Goal: Task Accomplishment & Management: Manage account settings

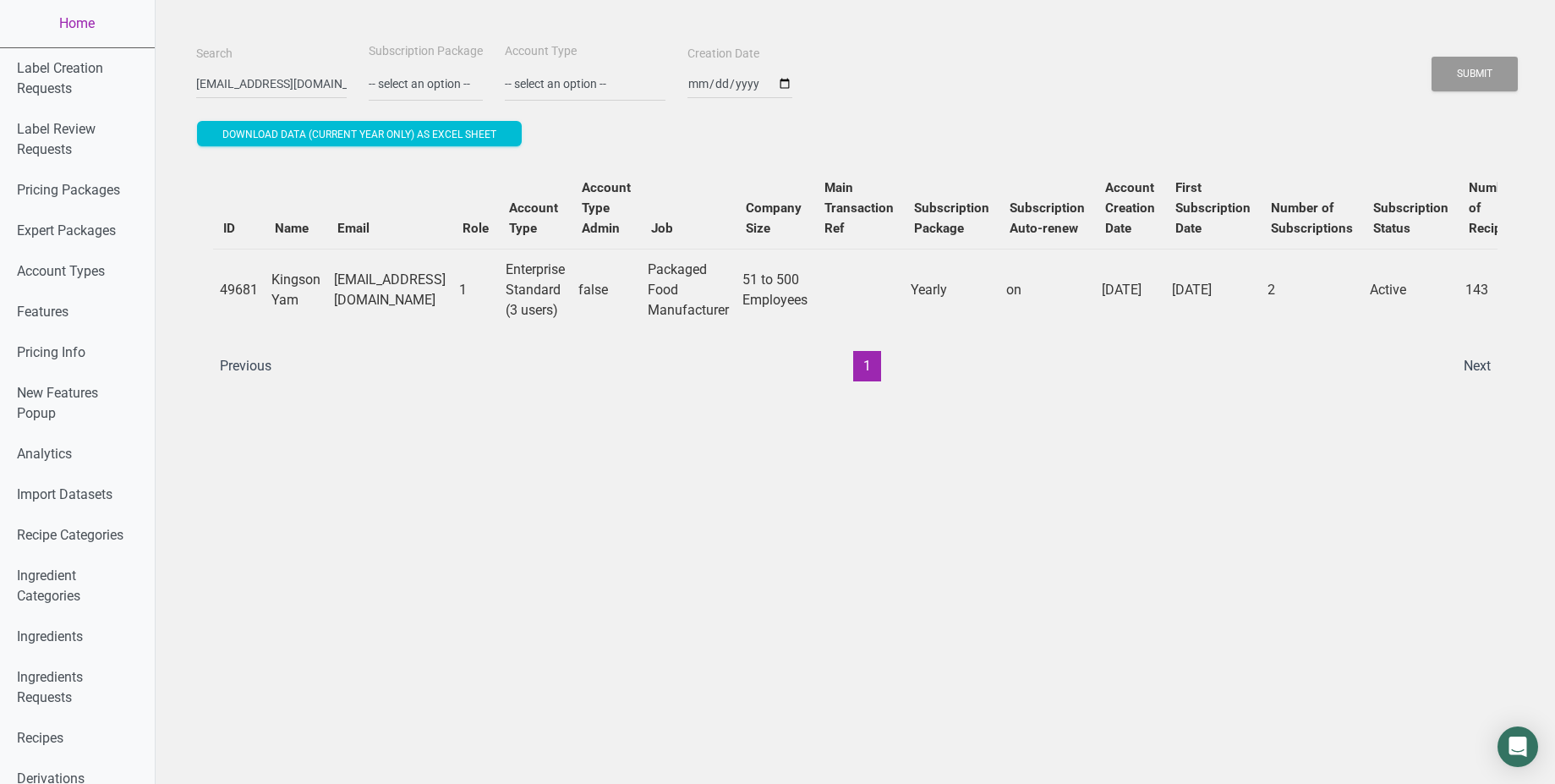
select select "2"
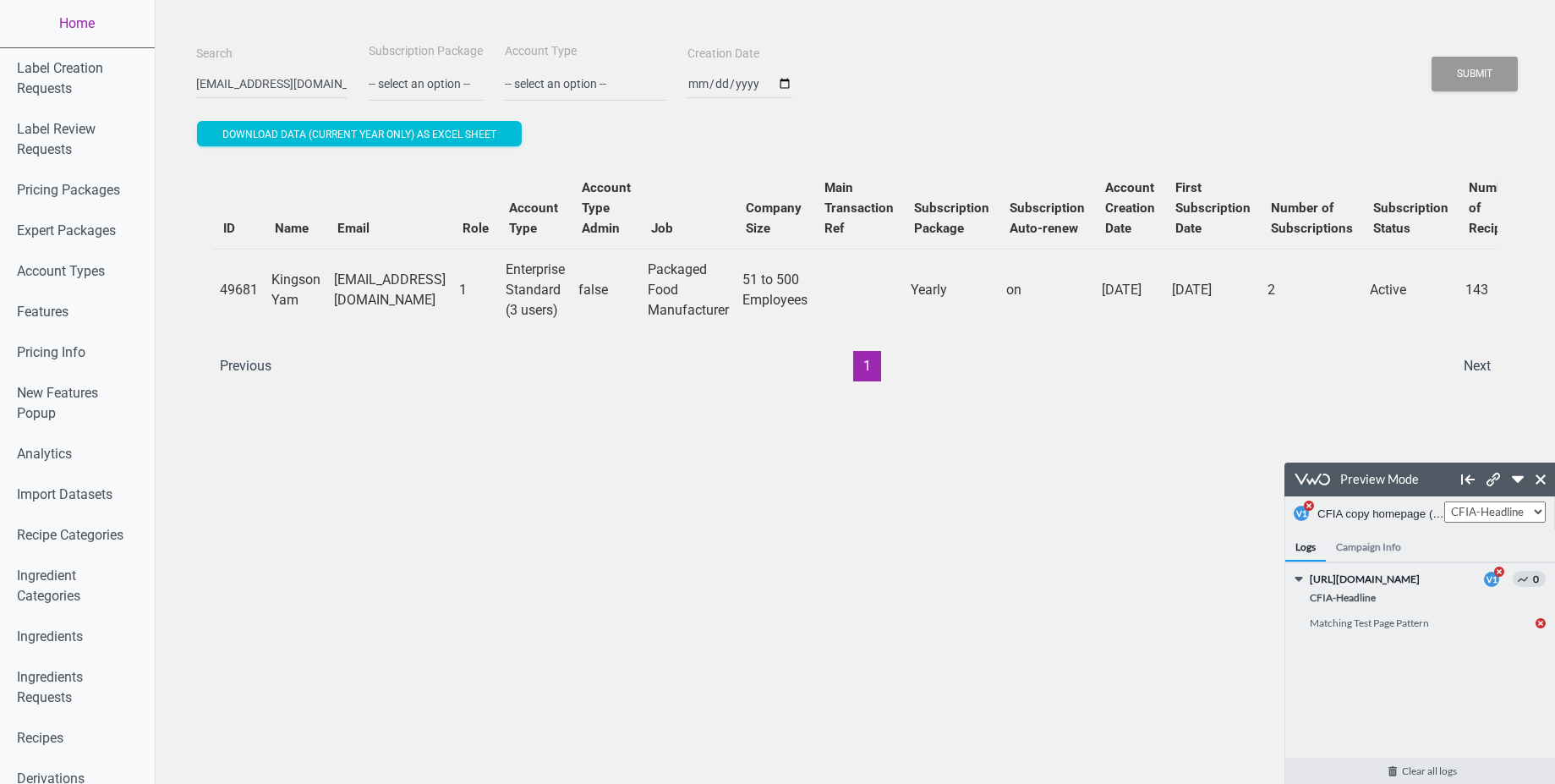
click at [222, 286] on td "49681" at bounding box center [238, 289] width 51 height 82
copy td "49681"
click at [85, 20] on link "Home" at bounding box center [77, 23] width 154 height 47
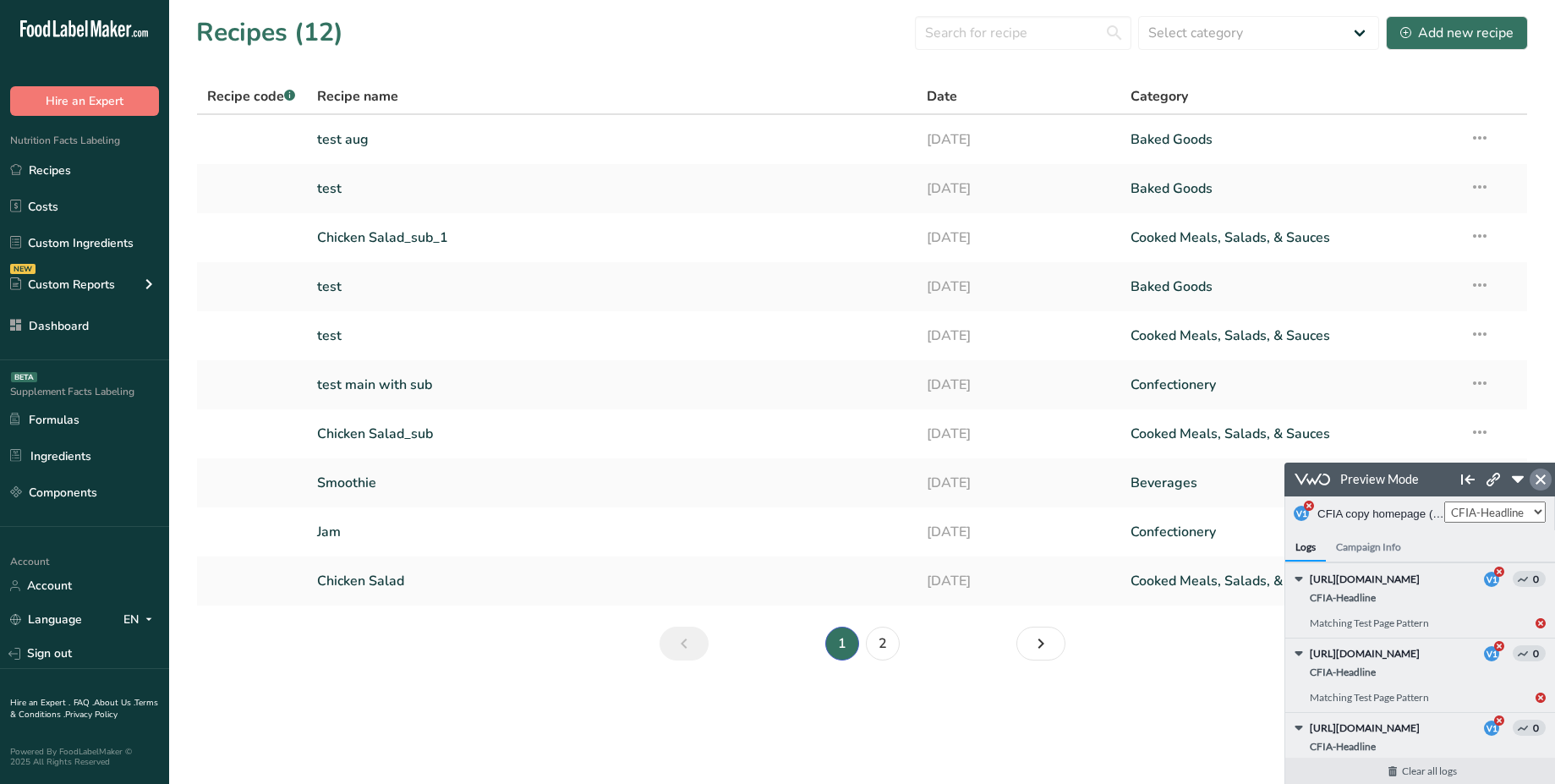
click at [1541, 479] on icon at bounding box center [1540, 479] width 10 height 10
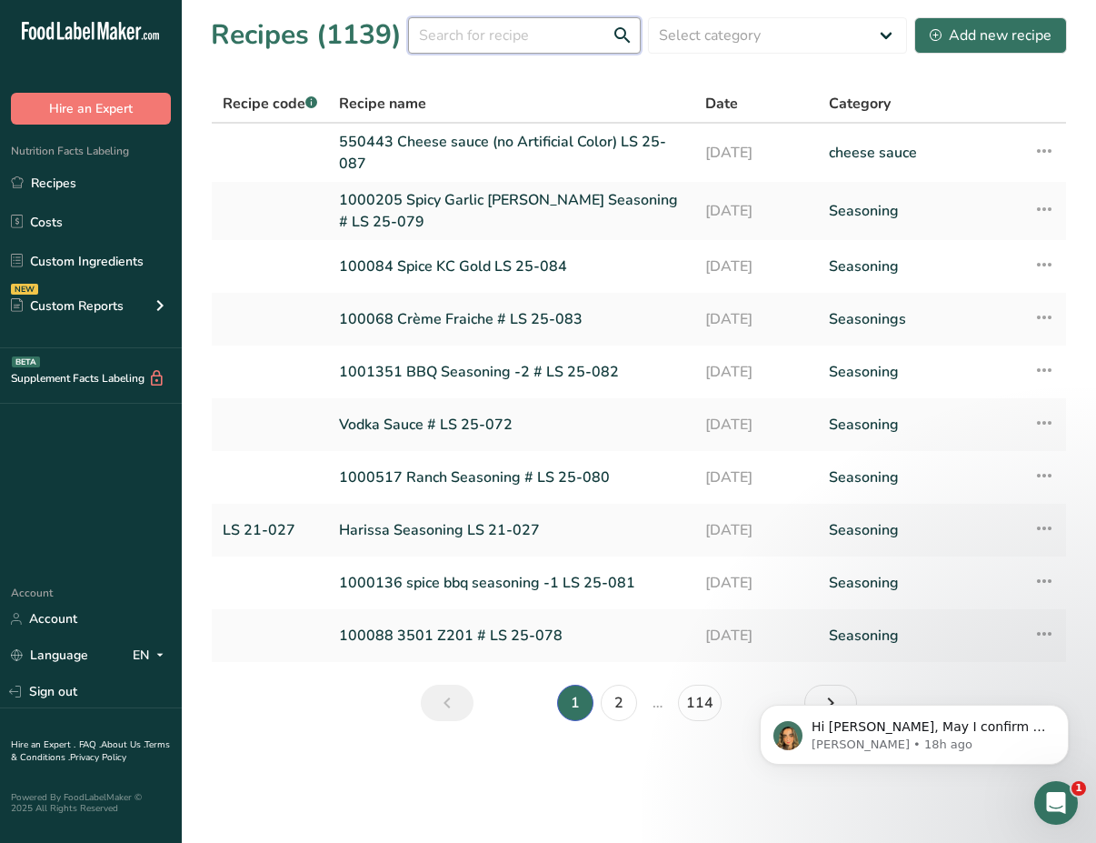
click at [486, 45] on input "text" at bounding box center [524, 35] width 233 height 36
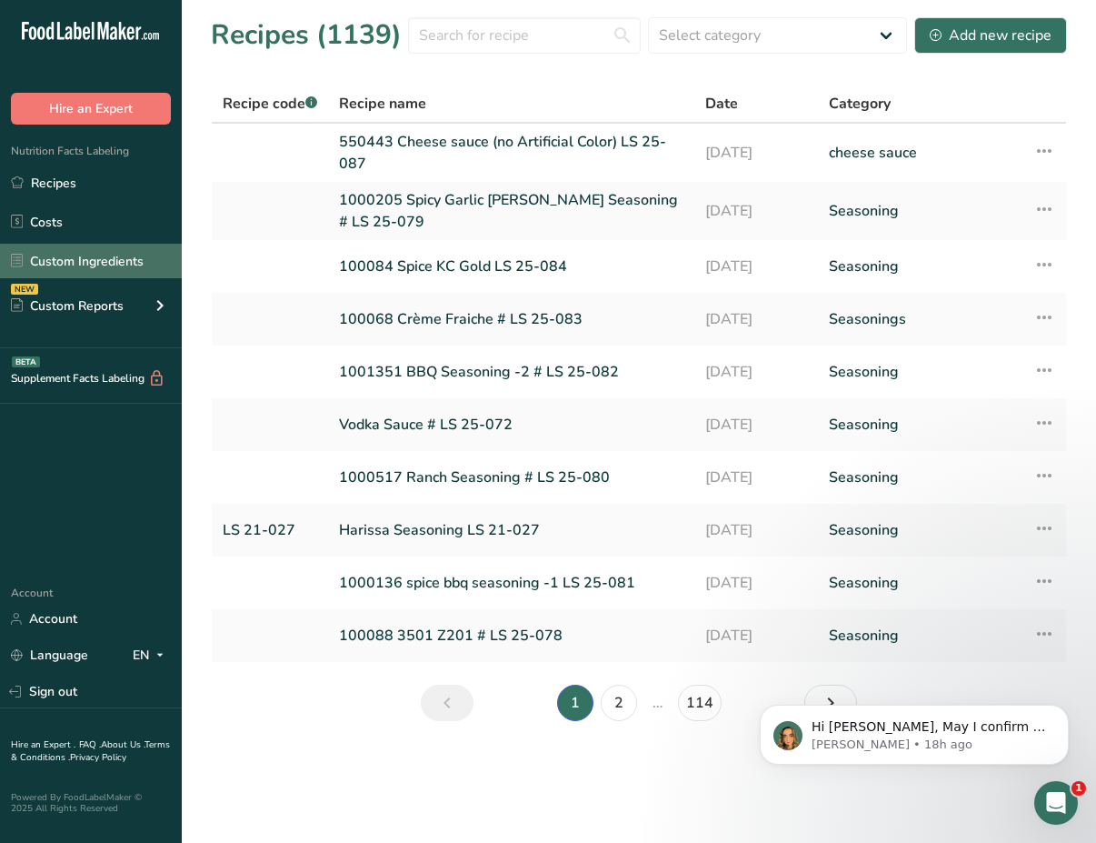
click at [97, 261] on link "Custom Ingredients" at bounding box center [91, 261] width 182 height 35
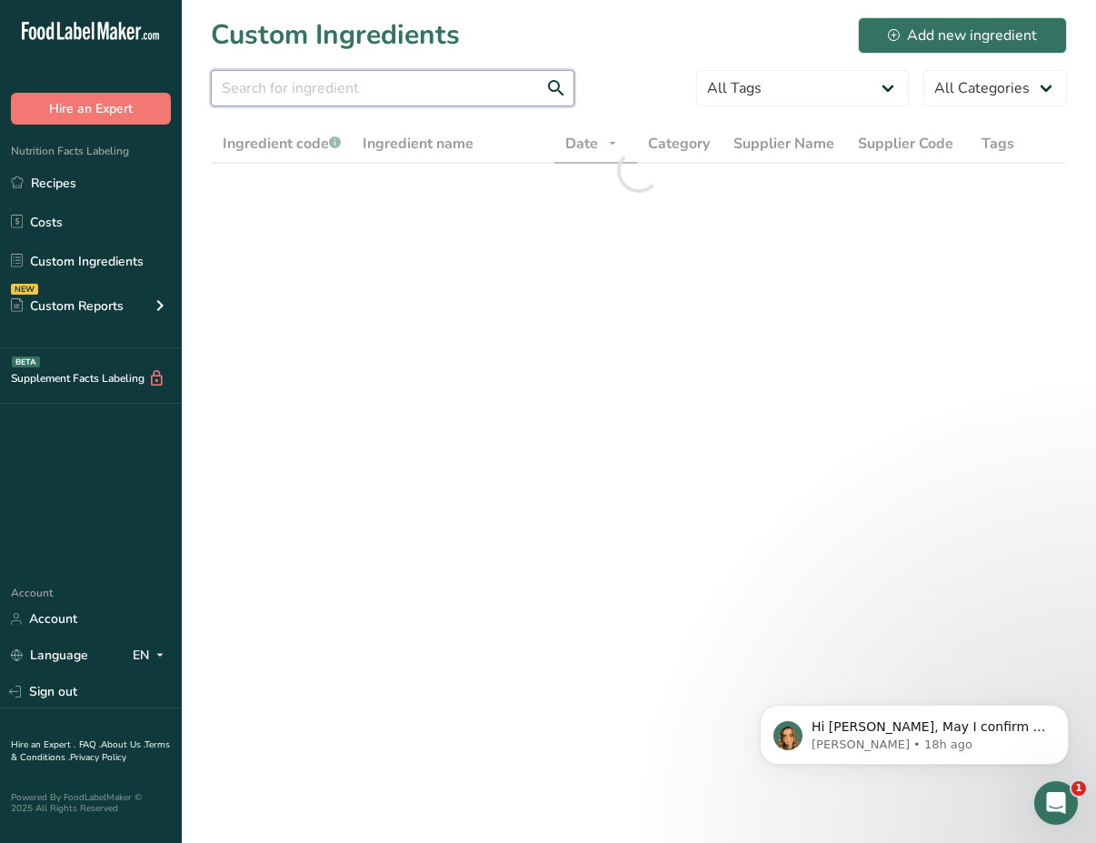
click at [400, 98] on input "text" at bounding box center [393, 88] width 364 height 36
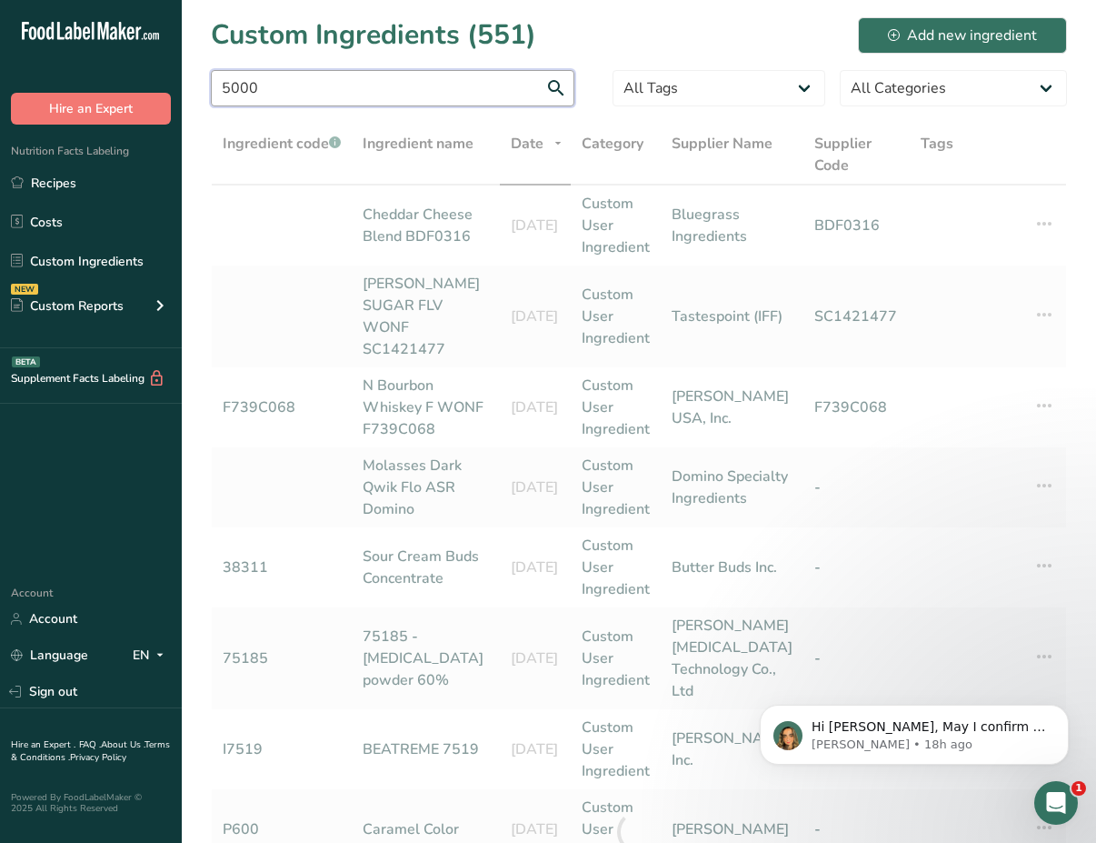
type input "5000"
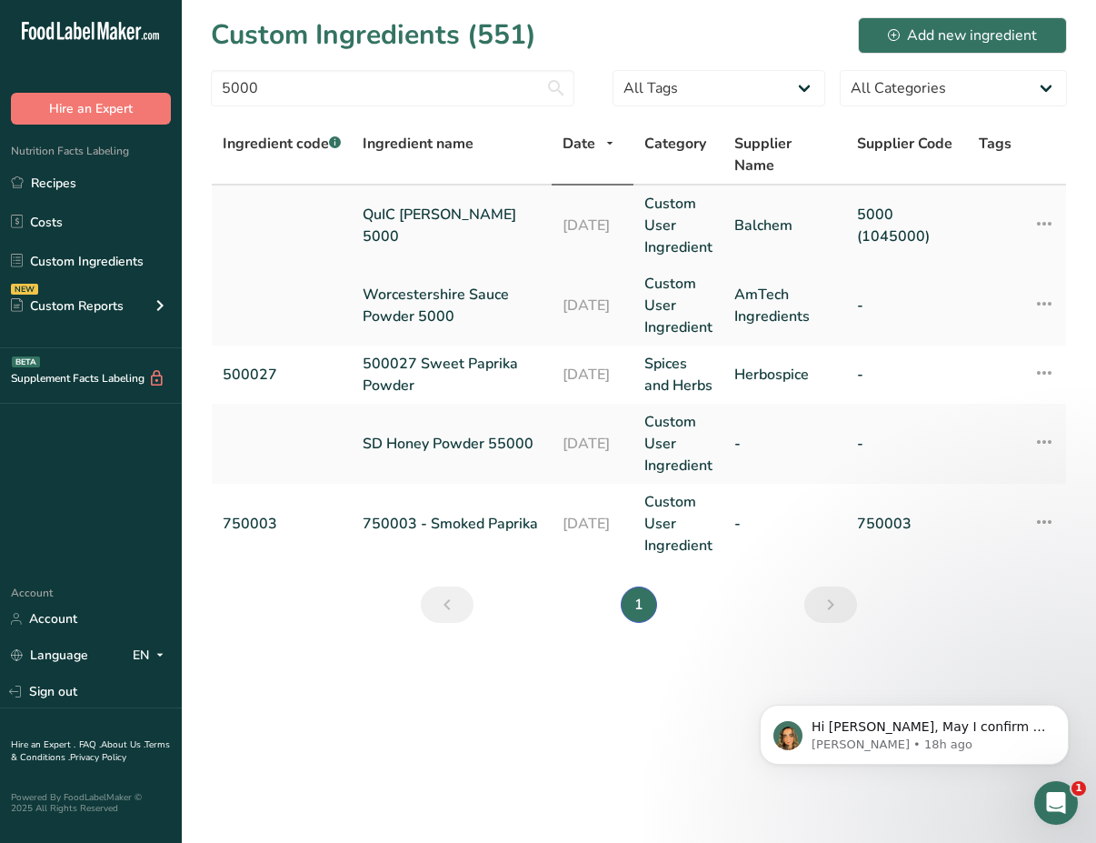
click at [1043, 224] on icon at bounding box center [1045, 223] width 22 height 33
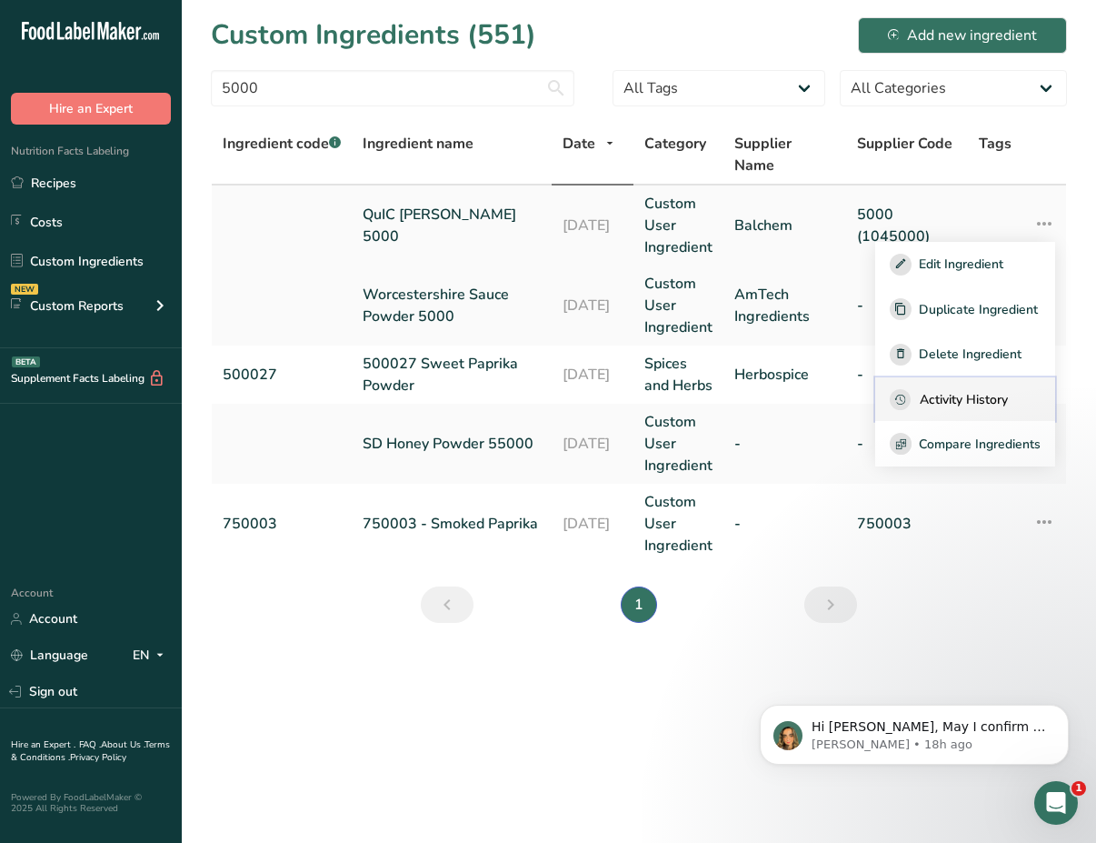
click at [983, 396] on span "Activity History" at bounding box center [964, 399] width 88 height 19
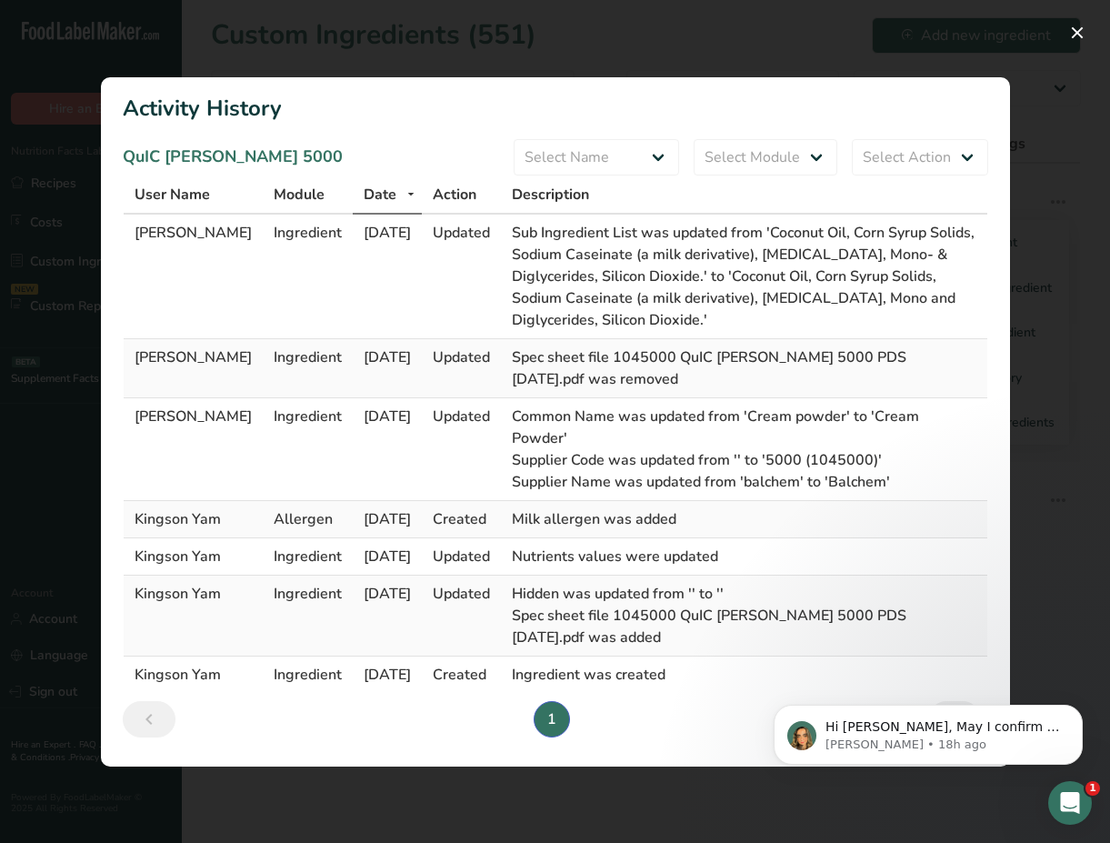
drag, startPoint x: 231, startPoint y: 360, endPoint x: 123, endPoint y: 364, distance: 108.3
click at [124, 364] on td "[PERSON_NAME]" at bounding box center [193, 368] width 139 height 59
copy span "[PERSON_NAME]"
drag, startPoint x: 702, startPoint y: 381, endPoint x: 525, endPoint y: 358, distance: 178.7
click at [525, 358] on td "Spec sheet file 1045000 QuIC [PERSON_NAME] 5000 PDS [DATE].pdf was removed" at bounding box center [744, 368] width 486 height 59
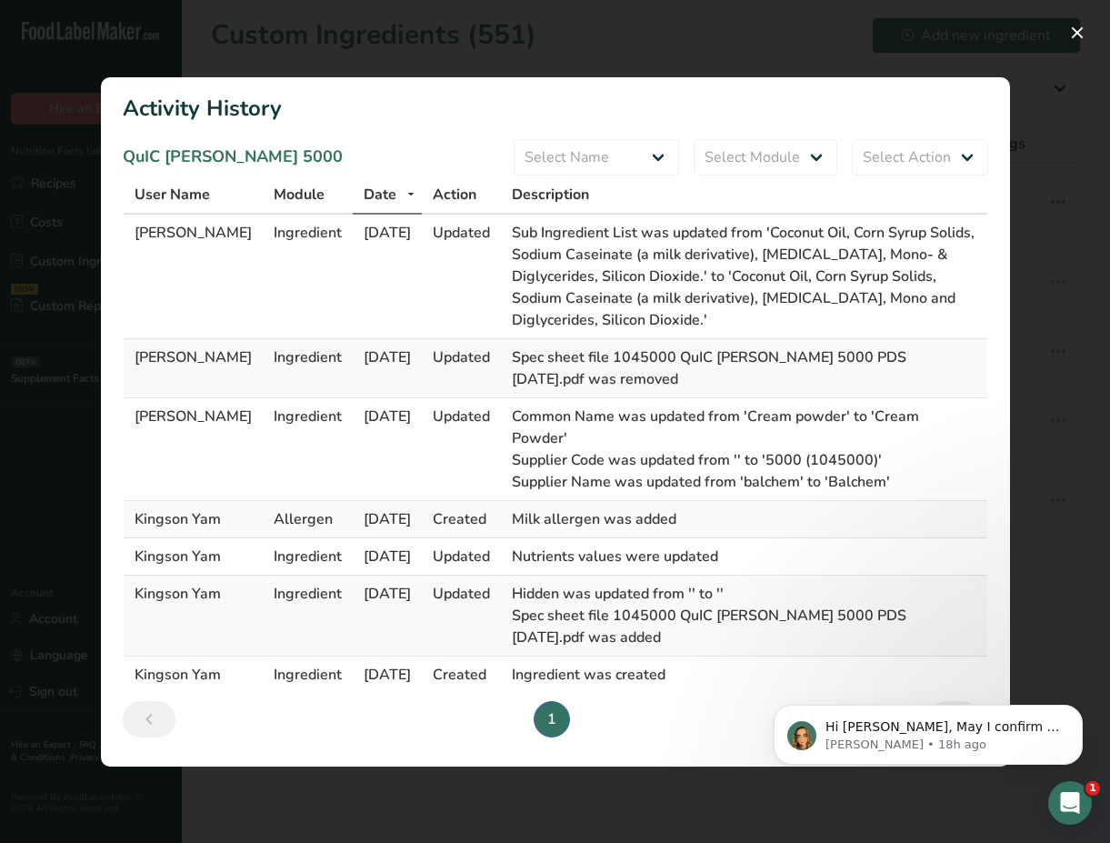
copy span "Spec sheet file 1045000 QuIC [PERSON_NAME] 5000 PDS [DATE].pdf was removed"
click at [367, 355] on span "[DATE]" at bounding box center [387, 357] width 47 height 20
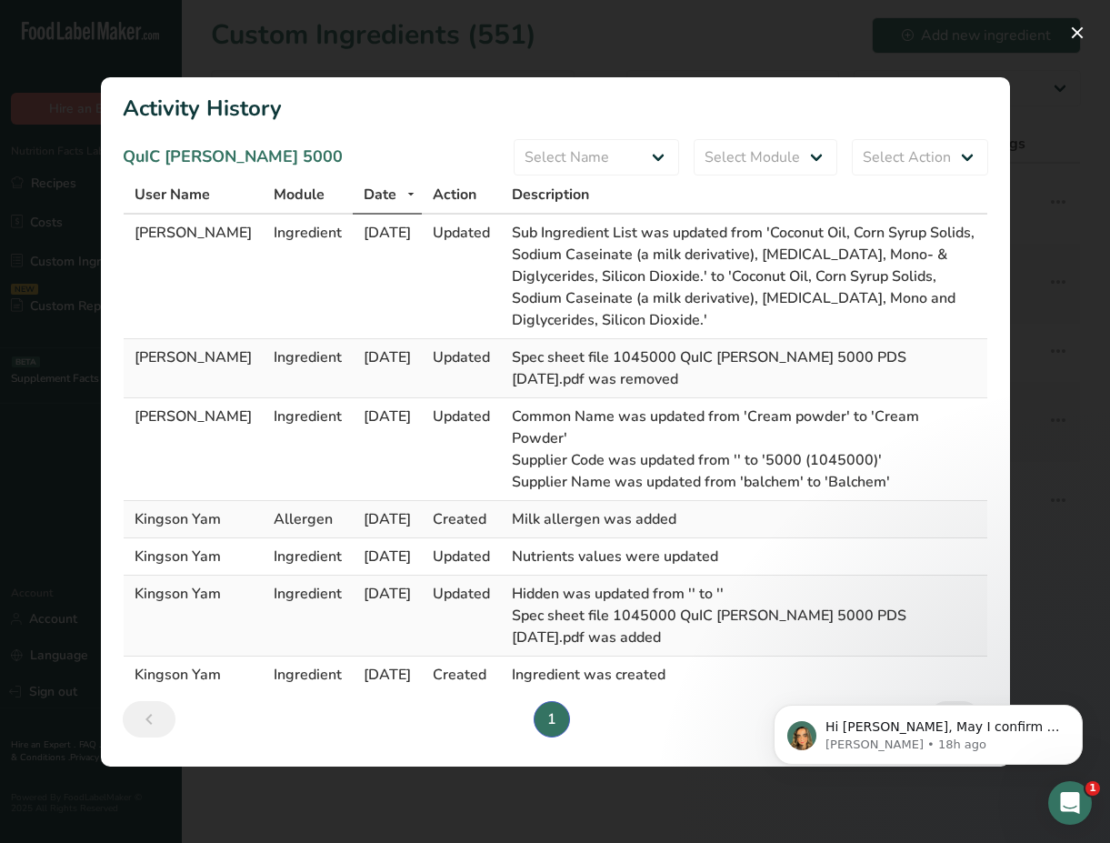
copy span "[DATE]"
